Goal: Register for event/course

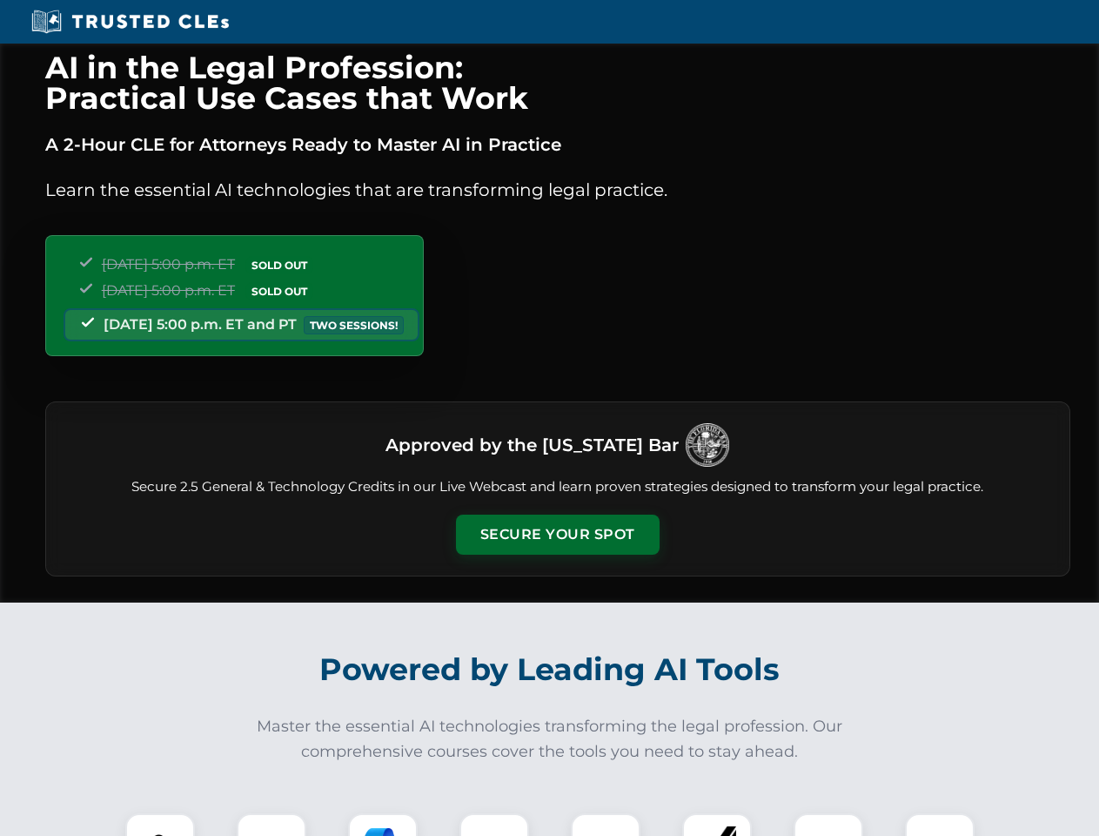
click at [557, 534] on button "Secure Your Spot" at bounding box center [558, 534] width 204 height 40
click at [160, 824] on img at bounding box center [160, 848] width 50 height 50
